Goal: Answer question/provide support

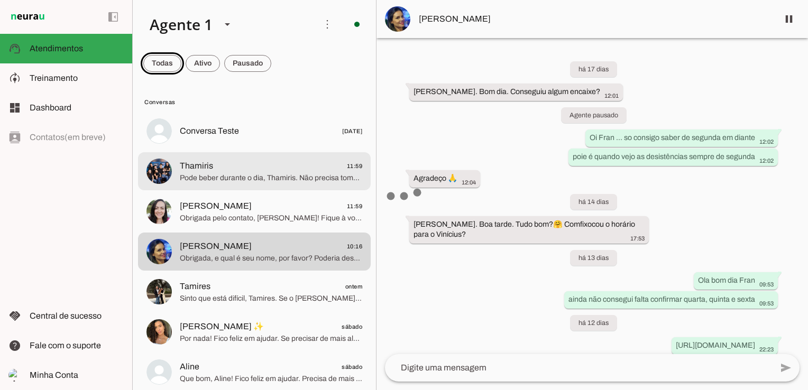
click at [165, 64] on span at bounding box center [162, 63] width 38 height 25
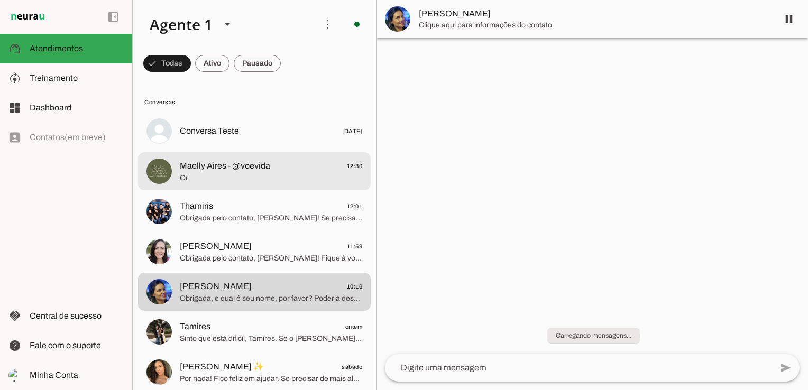
click at [211, 173] on span "Oi" at bounding box center [271, 178] width 182 height 11
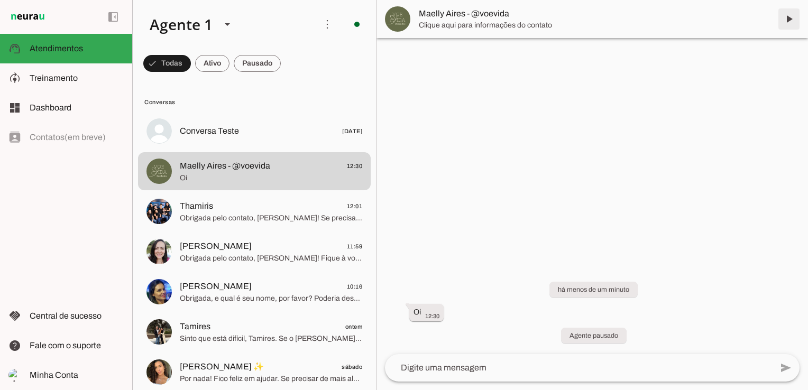
click at [789, 19] on span at bounding box center [788, 18] width 25 height 25
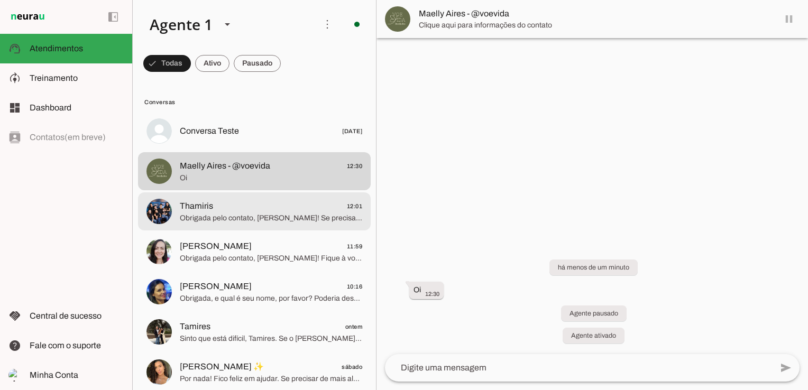
click at [182, 210] on span "Thamiris" at bounding box center [196, 206] width 33 height 13
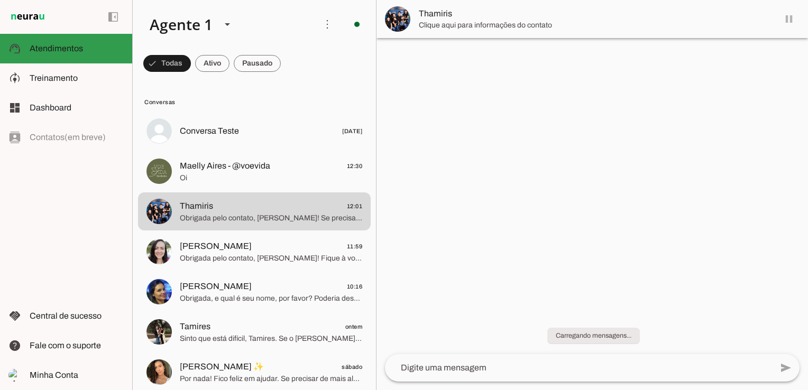
drag, startPoint x: 34, startPoint y: 44, endPoint x: 43, endPoint y: 54, distance: 13.5
click at [34, 44] on span "Atendimentos" at bounding box center [56, 48] width 53 height 9
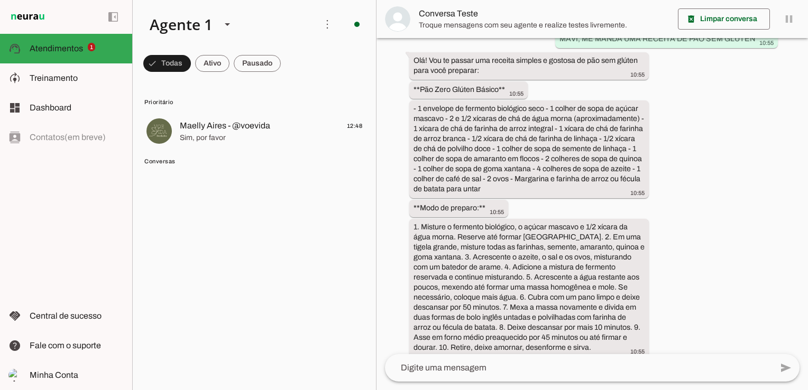
scroll to position [73, 0]
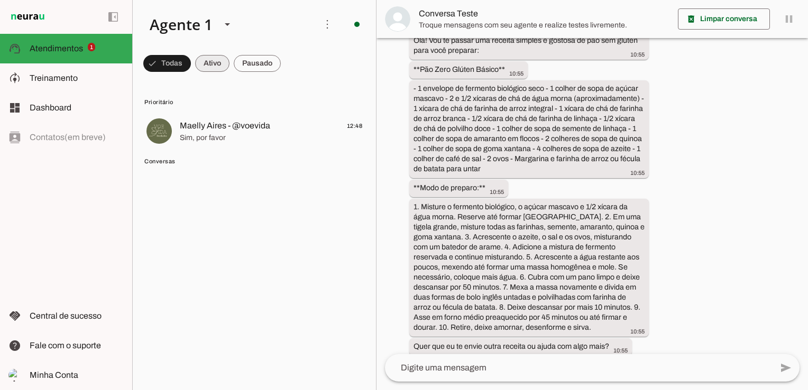
click at [207, 62] on span at bounding box center [212, 63] width 34 height 25
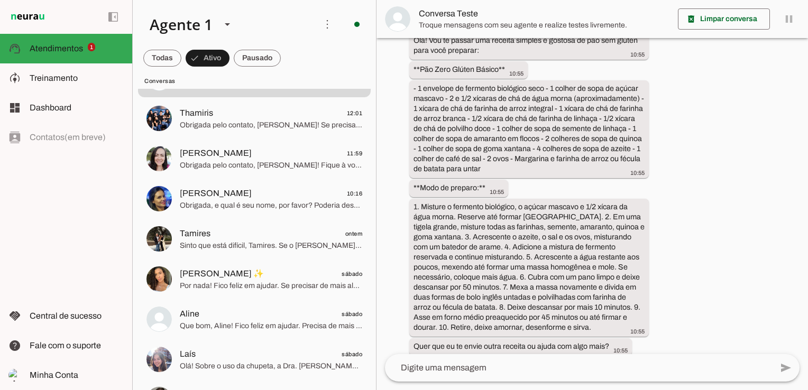
scroll to position [0, 0]
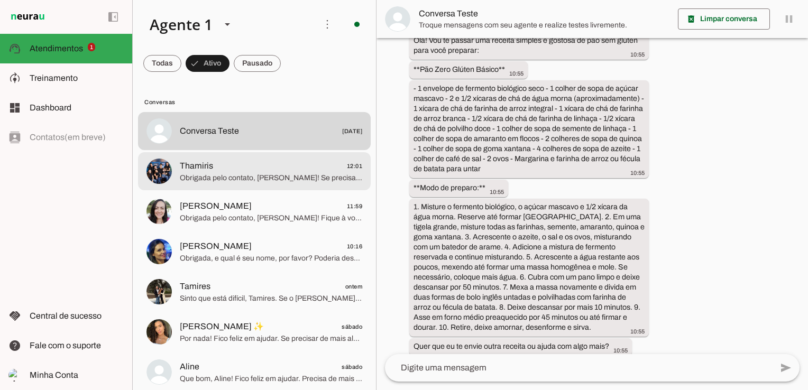
click at [237, 171] on span "Thamiris 12:01" at bounding box center [271, 166] width 182 height 13
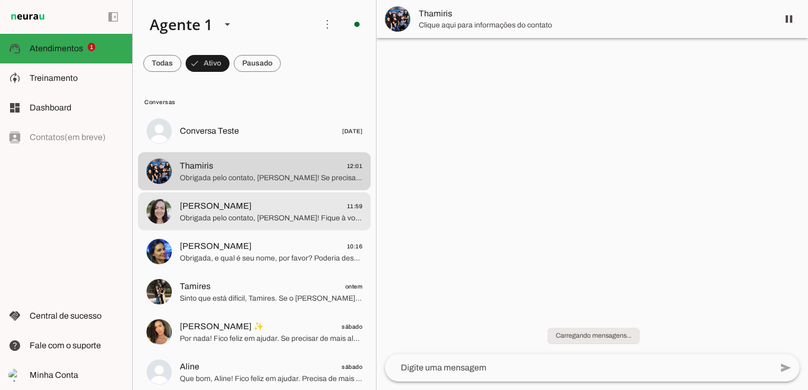
click at [236, 210] on span "[PERSON_NAME] 11:59" at bounding box center [271, 206] width 182 height 13
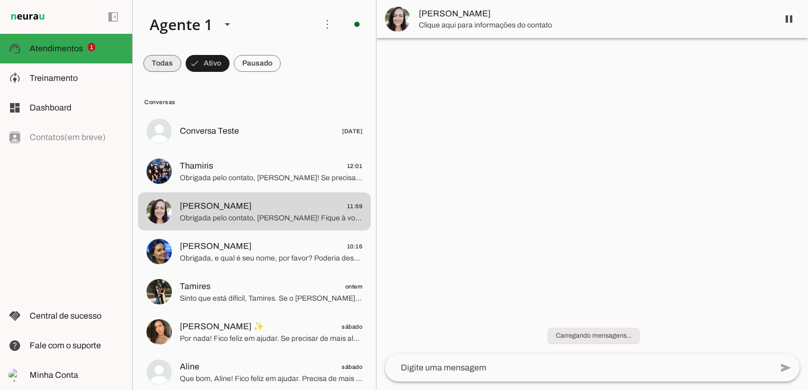
click at [165, 66] on span at bounding box center [162, 63] width 38 height 25
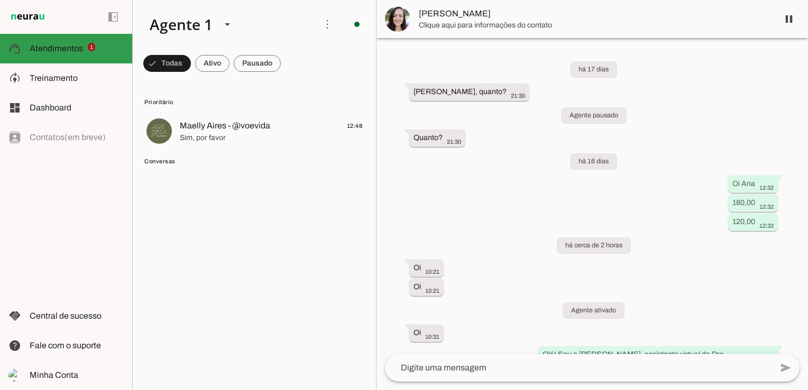
click at [93, 50] on span "1" at bounding box center [92, 47] width 8 height 8
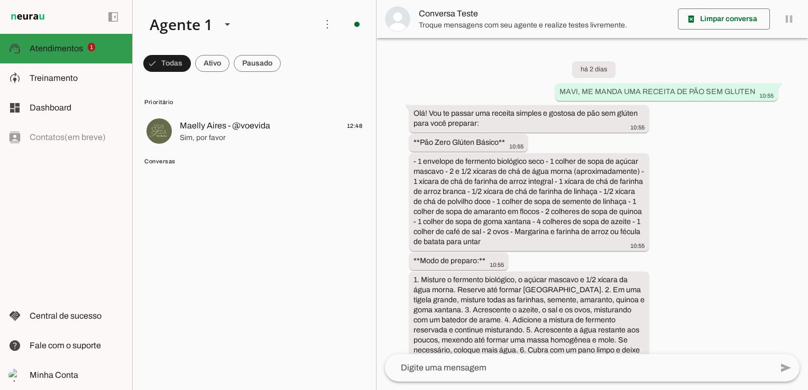
scroll to position [2296, 0]
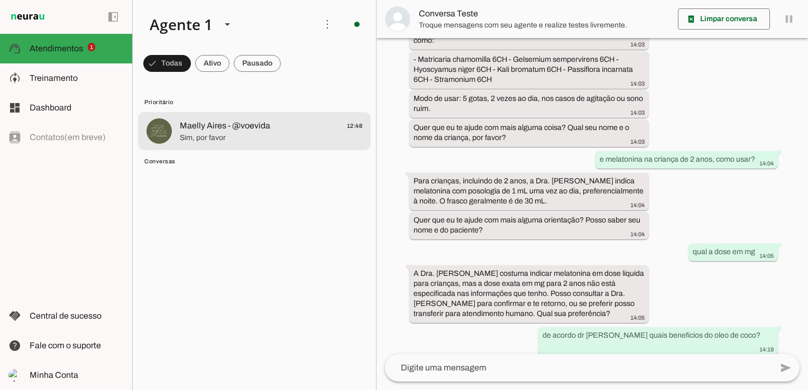
click at [204, 135] on span "Sim, por favor" at bounding box center [271, 138] width 182 height 11
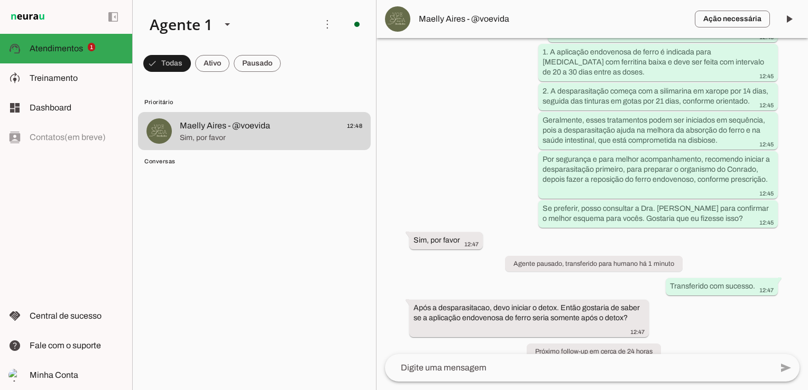
scroll to position [652, 0]
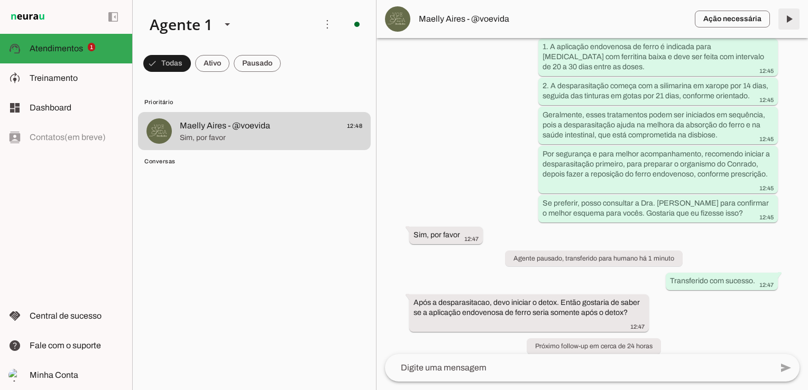
click at [786, 18] on span at bounding box center [788, 18] width 25 height 25
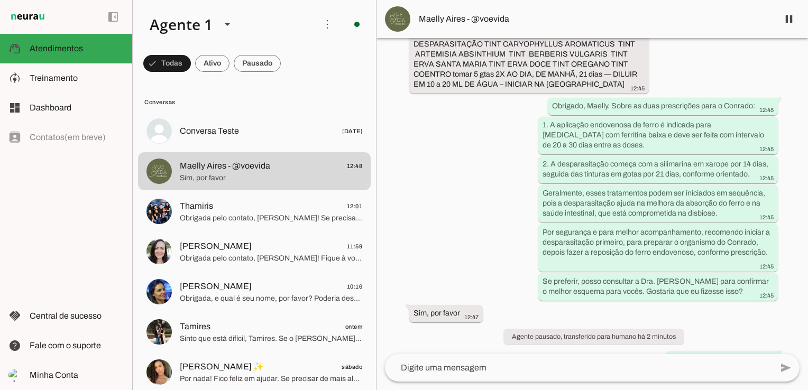
scroll to position [675, 0]
